Goal: Find specific page/section: Find specific page/section

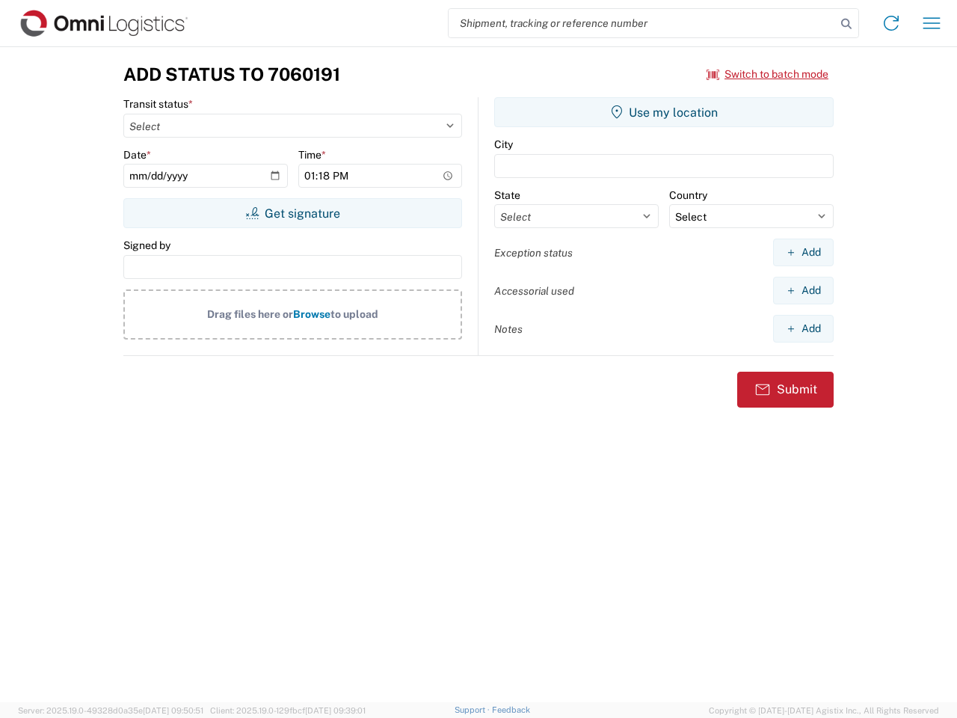
click at [642, 23] on input "search" at bounding box center [642, 23] width 387 height 28
click at [847, 24] on icon at bounding box center [846, 23] width 21 height 21
click at [891, 23] on icon at bounding box center [891, 23] width 24 height 24
click at [932, 23] on icon "button" at bounding box center [932, 22] width 17 height 11
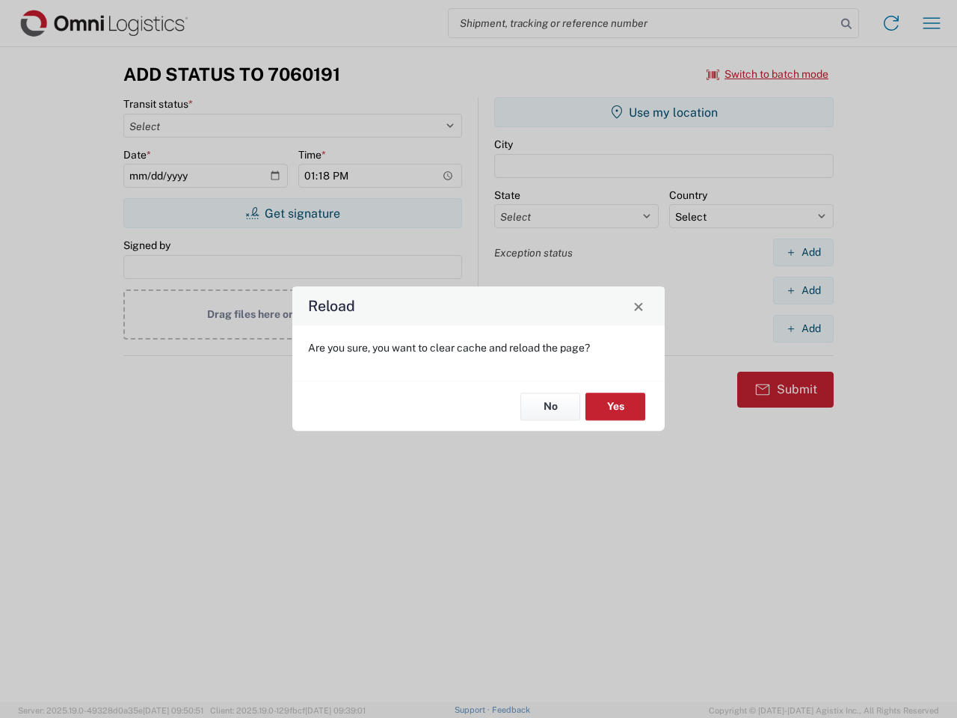
click at [292, 213] on div "Reload Are you sure, you want to clear cache and reload the page? No Yes" at bounding box center [478, 359] width 957 height 718
click at [664, 112] on div "Reload Are you sure, you want to clear cache and reload the page? No Yes" at bounding box center [478, 359] width 957 height 718
click at [803, 252] on div "Reload Are you sure, you want to clear cache and reload the page? No Yes" at bounding box center [478, 359] width 957 height 718
click at [803, 290] on div "Reload Are you sure, you want to clear cache and reload the page? No Yes" at bounding box center [478, 359] width 957 height 718
click at [803, 328] on div "Reload Are you sure, you want to clear cache and reload the page? No Yes" at bounding box center [478, 359] width 957 height 718
